Goal: Task Accomplishment & Management: Use online tool/utility

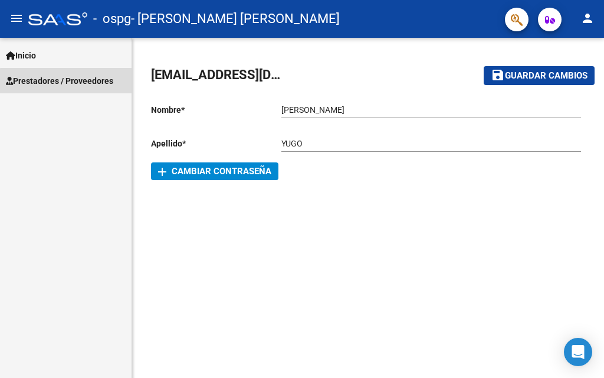
click at [77, 82] on span "Prestadores / Proveedores" at bounding box center [59, 80] width 107 height 13
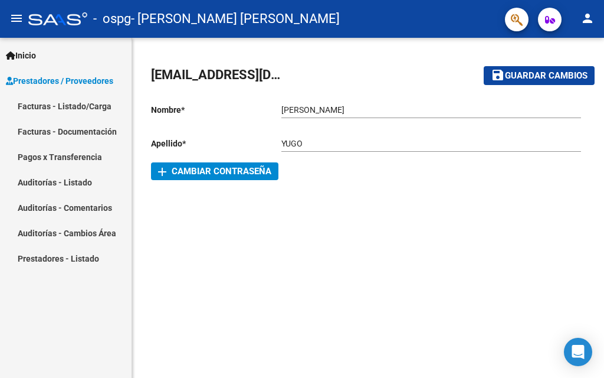
click at [77, 109] on link "Facturas - Listado/Carga" at bounding box center [66, 105] width 132 height 25
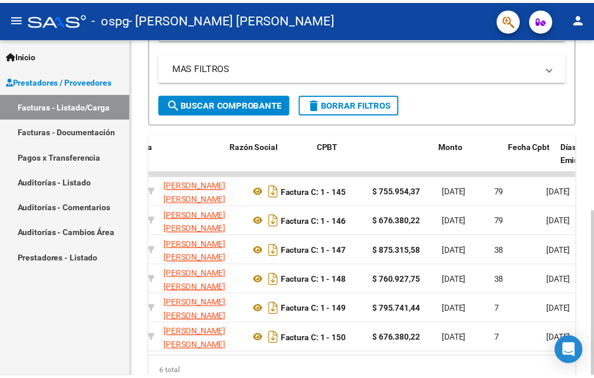
scroll to position [0, 223]
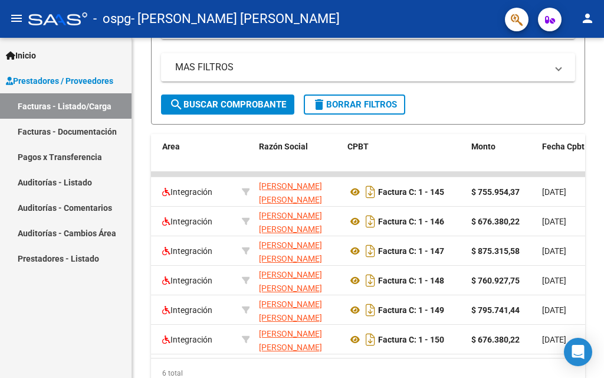
click at [593, 22] on mat-icon "person" at bounding box center [588, 18] width 14 height 14
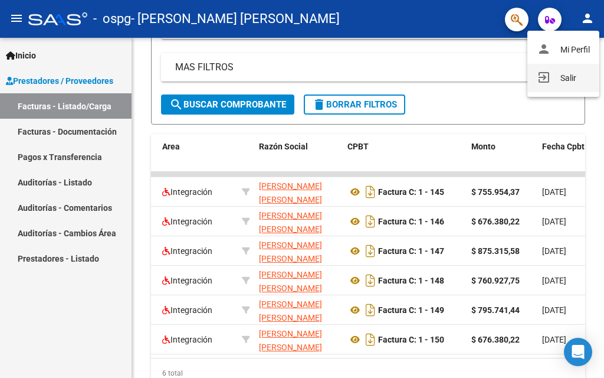
click at [577, 78] on button "exit_to_app Salir" at bounding box center [564, 78] width 72 height 28
